Goal: Transaction & Acquisition: Obtain resource

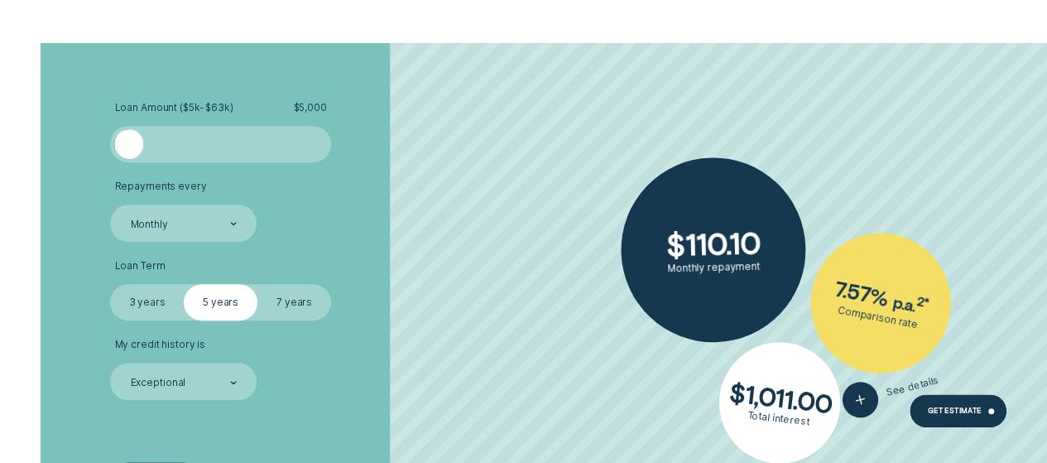
scroll to position [3530, 0]
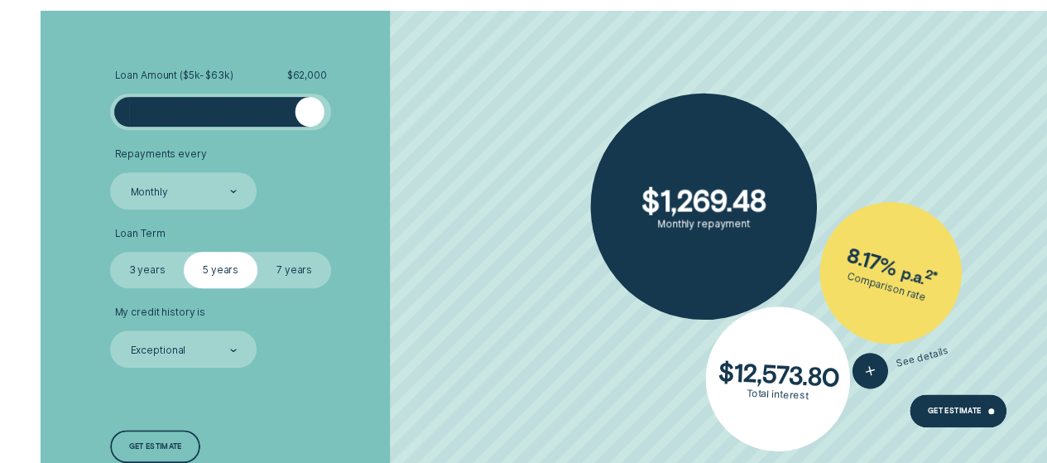
drag, startPoint x: 131, startPoint y: 113, endPoint x: 310, endPoint y: 120, distance: 179.7
click at [310, 120] on div at bounding box center [310, 112] width 30 height 30
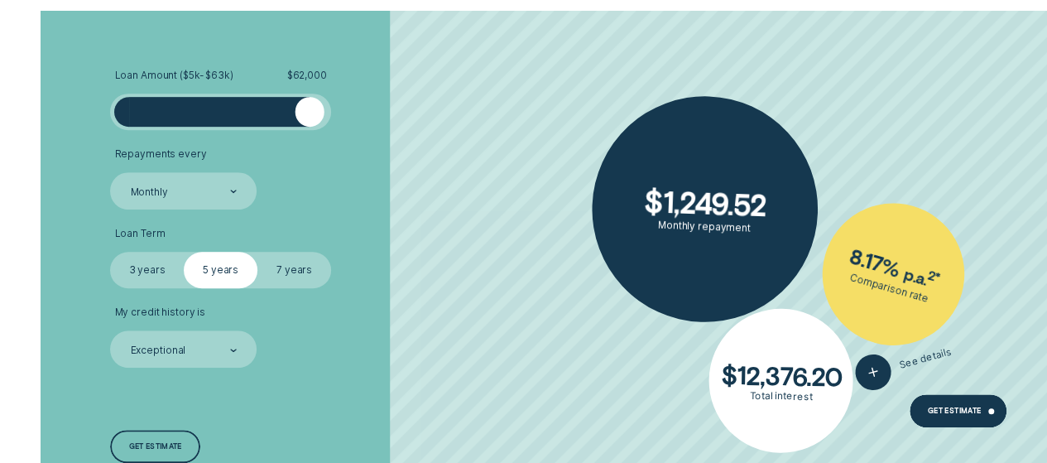
click at [299, 279] on label "7 years" at bounding box center [294, 270] width 74 height 36
click at [257, 252] on input "7 years" at bounding box center [257, 252] width 0 height 0
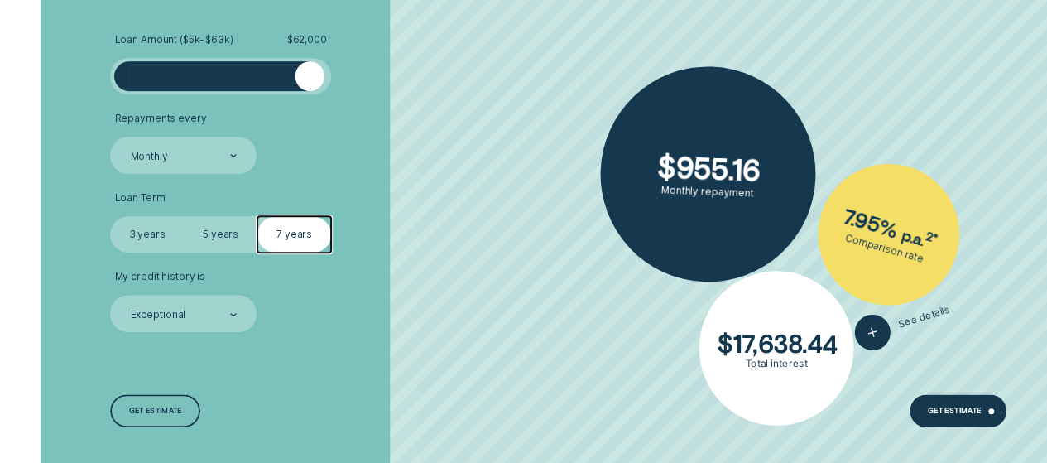
scroll to position [3585, 0]
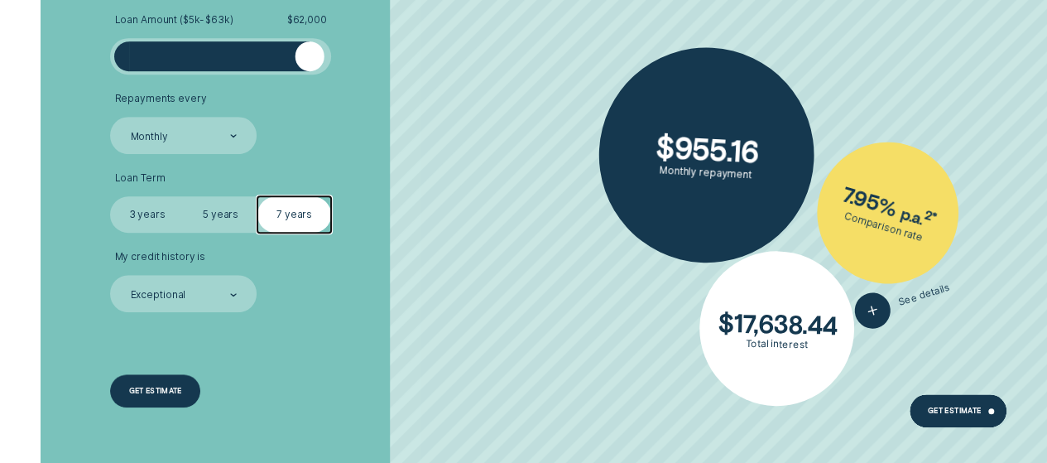
click at [175, 383] on div "Get estimate" at bounding box center [155, 390] width 90 height 33
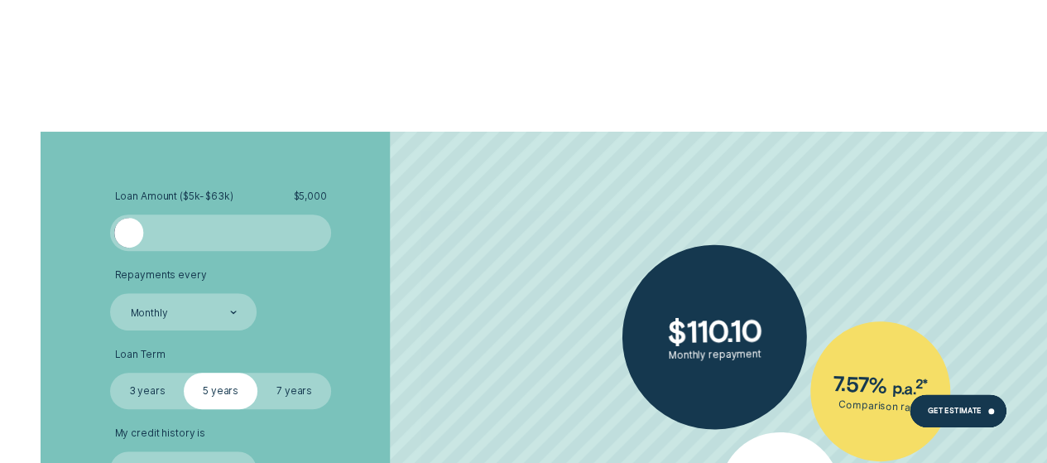
scroll to position [3574, 0]
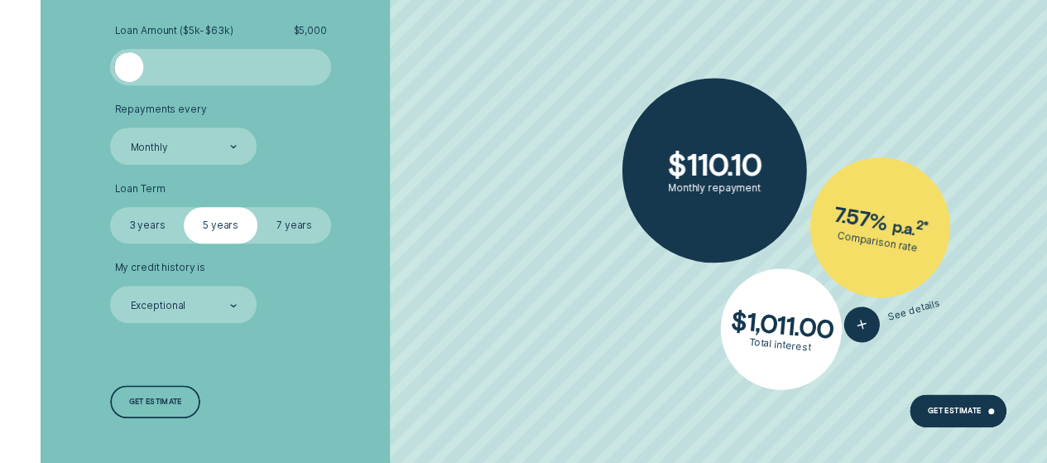
click at [292, 228] on label "7 years" at bounding box center [294, 225] width 74 height 36
click at [257, 207] on input "7 years" at bounding box center [257, 207] width 0 height 0
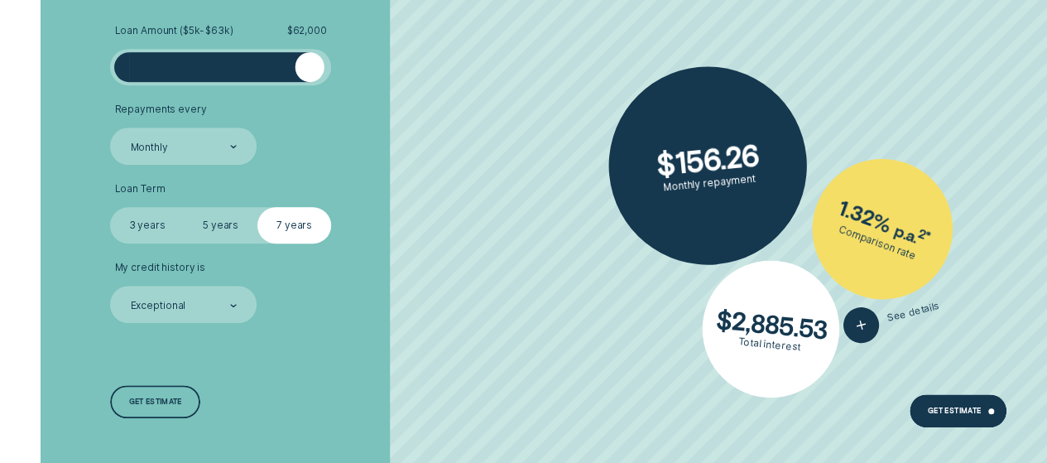
drag, startPoint x: 134, startPoint y: 63, endPoint x: 309, endPoint y: 65, distance: 174.6
click at [309, 65] on div at bounding box center [310, 67] width 30 height 30
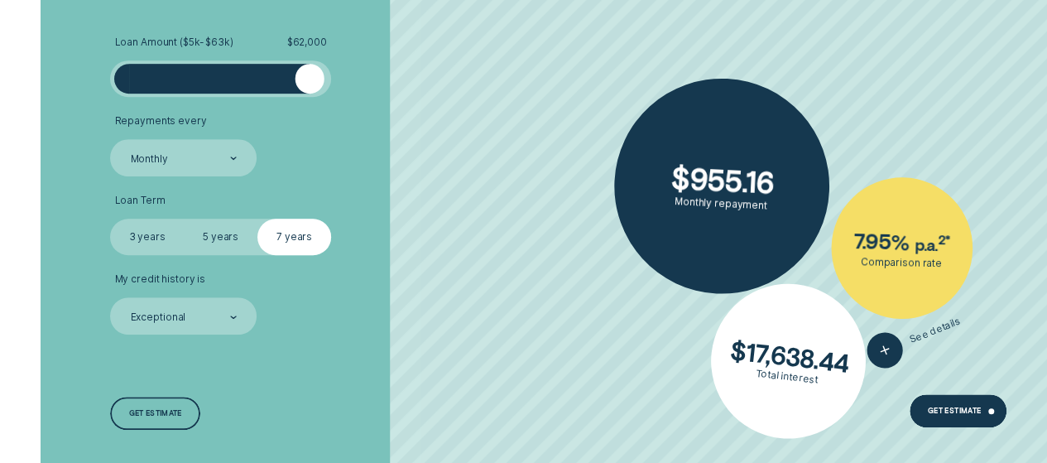
scroll to position [3630, 0]
